Goal: Check status: Check status

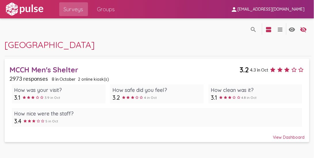
click at [288, 140] on link "MCCH Men's Shelter 3.2 4.3 in [DATE] responses 8 in [DATE] online kiosk(s) How …" at bounding box center [157, 101] width 304 height 84
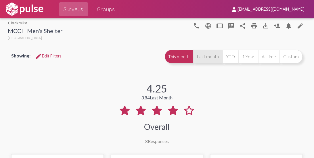
click at [206, 56] on button "Last month" at bounding box center [207, 57] width 29 height 14
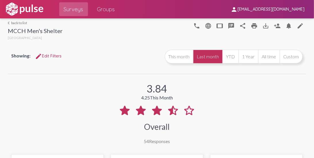
click at [216, 110] on div "3.84 4.25 This Month Overall 54 Responses" at bounding box center [157, 109] width 298 height 69
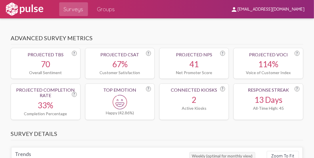
scroll to position [279, 0]
